Goal: Information Seeking & Learning: Find specific fact

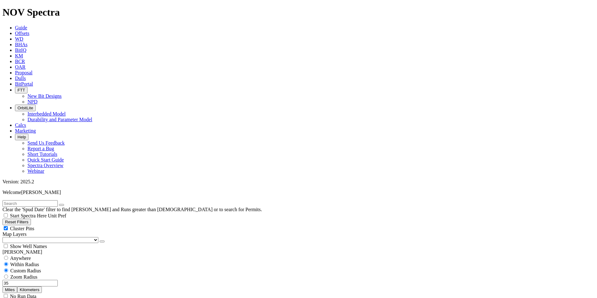
scroll to position [94, 0]
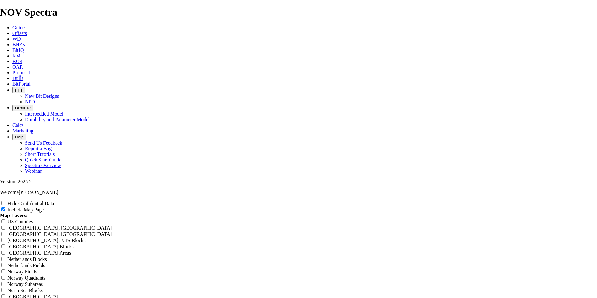
scroll to position [1094, 0]
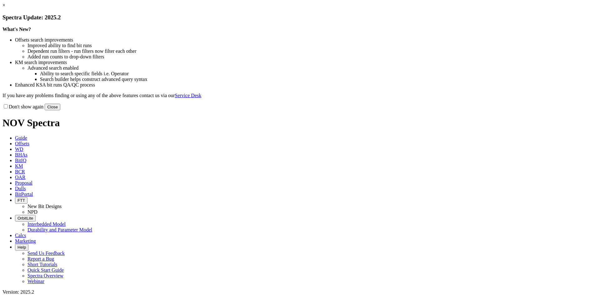
click at [5, 8] on link "×" at bounding box center [3, 4] width 3 height 5
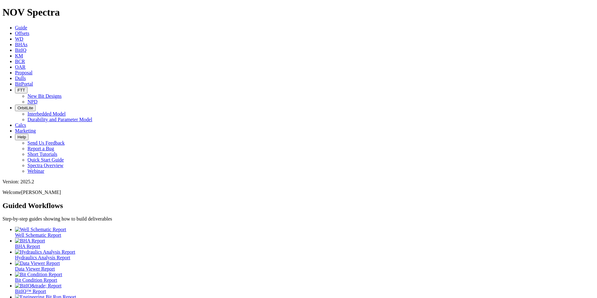
click at [25, 59] on span "BCR" at bounding box center [20, 61] width 10 height 5
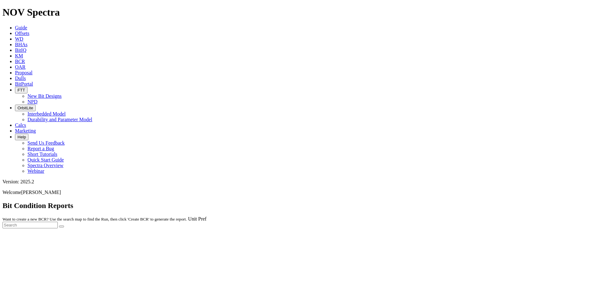
click at [529, 228] on div at bounding box center [298, 228] width 592 height 0
click at [58, 222] on input "text" at bounding box center [29, 225] width 55 height 7
type input "A308127"
click at [59, 226] on button "submit" at bounding box center [61, 227] width 5 height 2
click at [26, 76] on span "Dulls" at bounding box center [20, 78] width 11 height 5
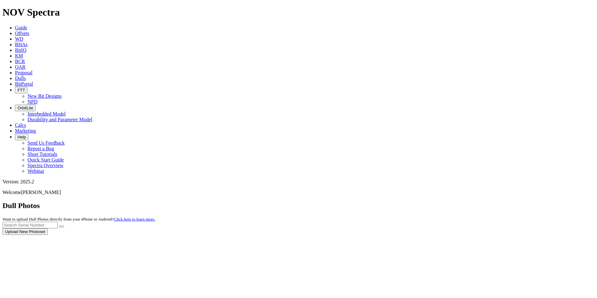
click at [481, 235] on div at bounding box center [298, 235] width 592 height 0
click at [489, 235] on div at bounding box center [298, 235] width 592 height 0
click at [58, 222] on input "text" at bounding box center [29, 225] width 55 height 7
click at [59, 226] on button "submit" at bounding box center [61, 227] width 5 height 2
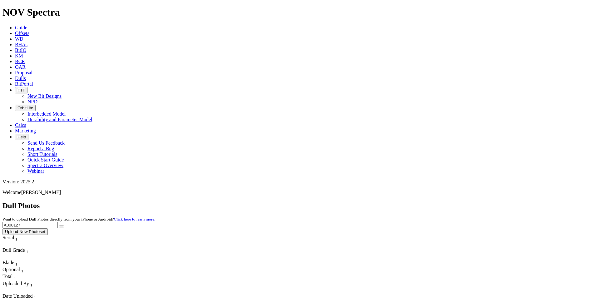
click at [58, 222] on input "A308127" at bounding box center [29, 225] width 55 height 7
type input "A320182"
click at [64, 226] on button "submit" at bounding box center [61, 227] width 5 height 2
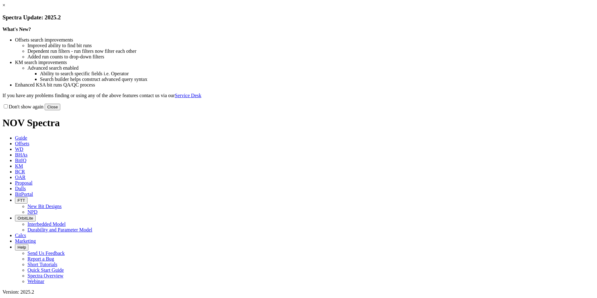
click at [5, 8] on link "×" at bounding box center [3, 4] width 3 height 5
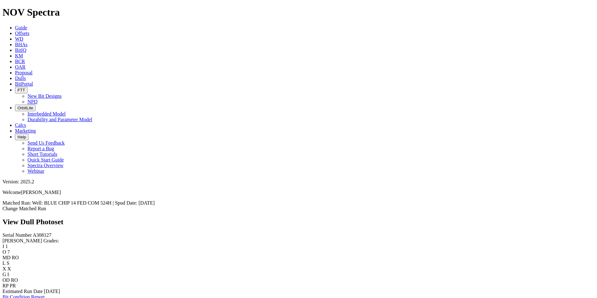
scroll to position [4, 0]
click at [45, 294] on link "Bit Condition Report" at bounding box center [23, 296] width 42 height 5
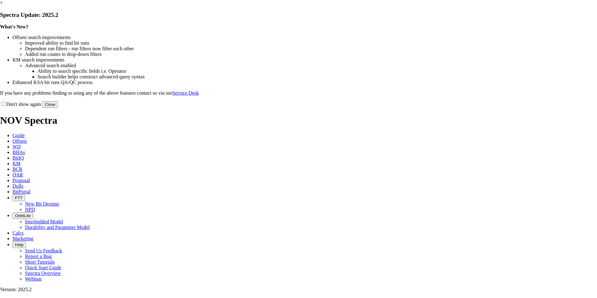
click at [58, 108] on button "Close" at bounding box center [50, 104] width 16 height 7
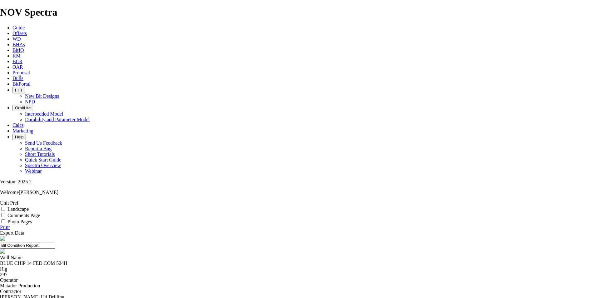
click at [55, 242] on input "Bit Condition Report" at bounding box center [27, 245] width 55 height 7
type input "6.75" Tk63 AB1 Review"
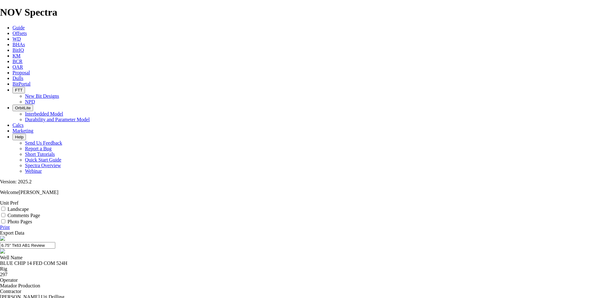
click at [10, 225] on link "Print" at bounding box center [5, 227] width 10 height 5
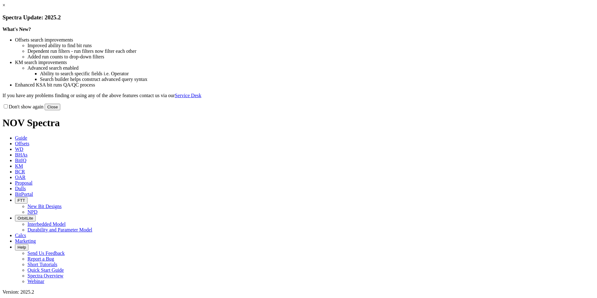
click at [60, 110] on button "Close" at bounding box center [53, 107] width 16 height 7
